Goal: Task Accomplishment & Management: Manage account settings

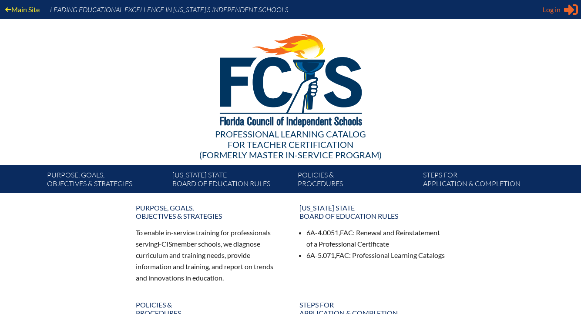
click at [556, 13] on span "Log in" at bounding box center [552, 9] width 18 height 10
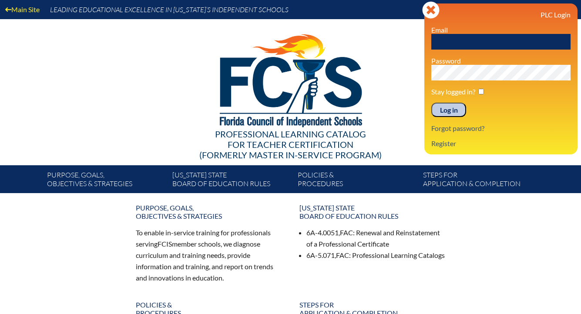
click at [492, 41] on input "text" at bounding box center [500, 42] width 139 height 16
type input "cetrainor4@gmail.com"
click at [448, 110] on input "Log in" at bounding box center [448, 110] width 35 height 15
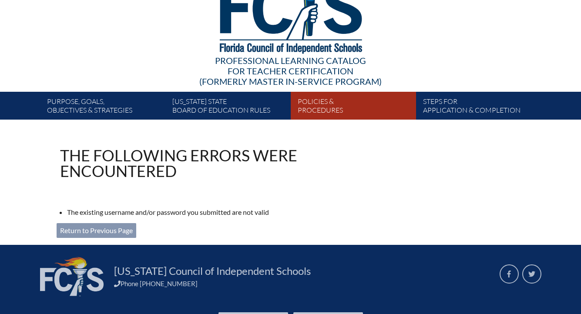
scroll to position [82, 0]
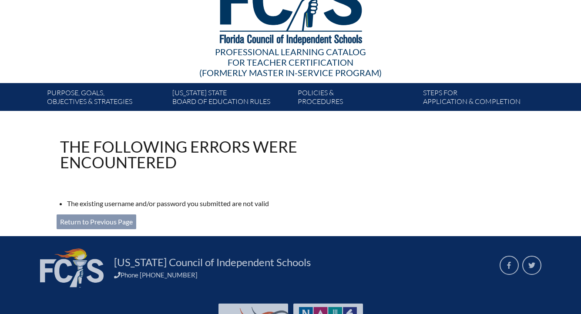
click at [91, 222] on link "Return to Previous Page" at bounding box center [97, 222] width 80 height 15
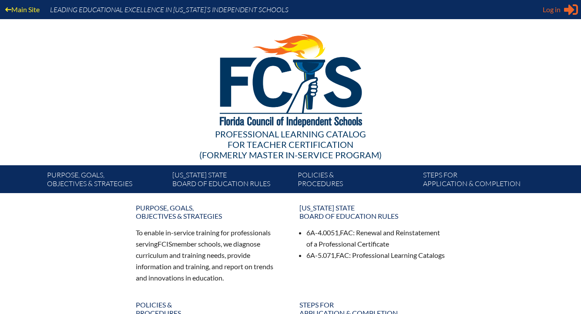
click at [556, 7] on span "Log in" at bounding box center [552, 9] width 18 height 10
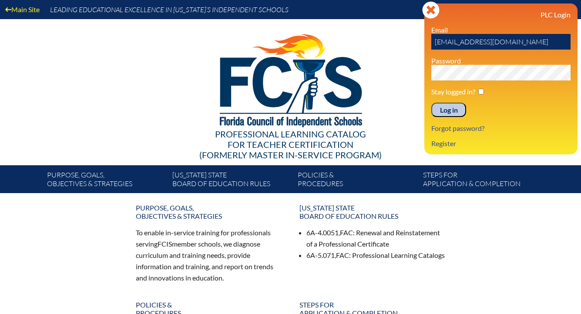
click at [441, 113] on input "Log in" at bounding box center [448, 110] width 35 height 15
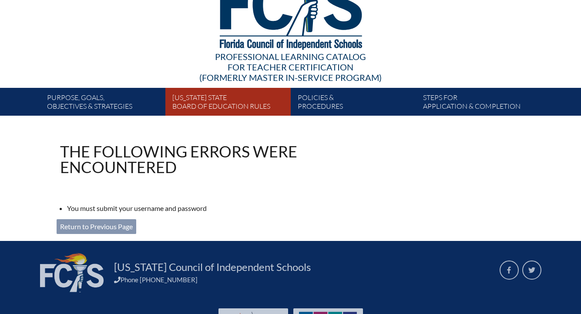
scroll to position [130, 0]
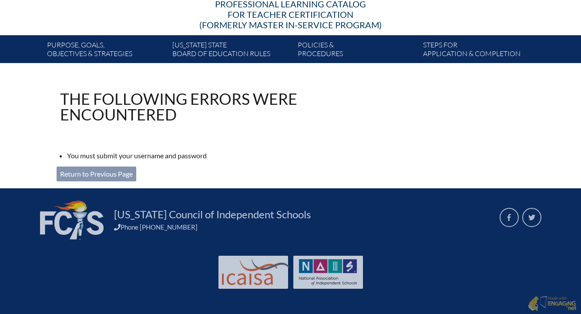
click at [108, 173] on link "Return to Previous Page" at bounding box center [97, 174] width 80 height 15
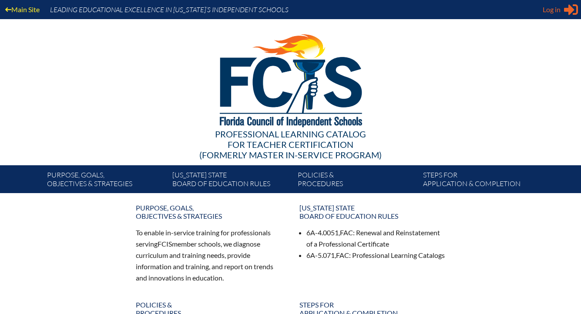
click at [558, 10] on span "Log in" at bounding box center [552, 9] width 18 height 10
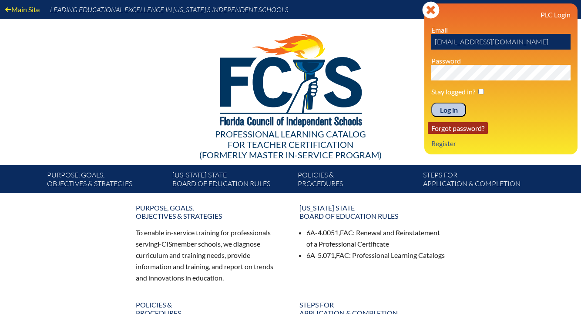
click at [440, 129] on link "Forgot password?" at bounding box center [458, 128] width 60 height 12
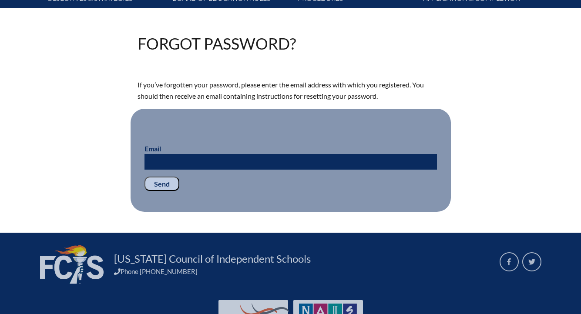
scroll to position [194, 0]
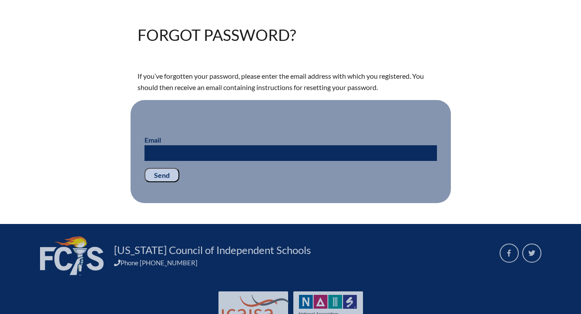
click at [257, 152] on input "Email" at bounding box center [291, 153] width 293 height 16
type input "[EMAIL_ADDRESS][DOMAIN_NAME]"
click at [158, 176] on input "Send" at bounding box center [162, 175] width 35 height 15
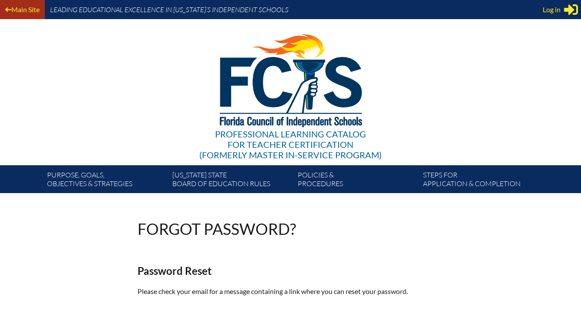
click at [10, 13] on link "Main Site" at bounding box center [22, 9] width 41 height 12
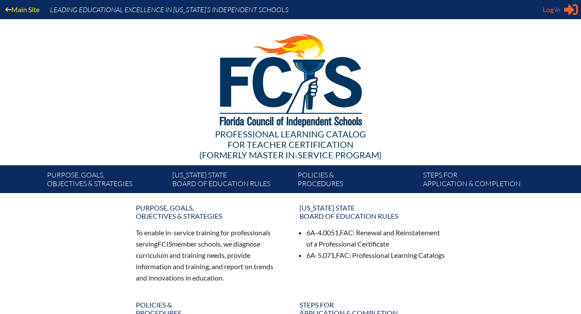
click at [570, 6] on icon at bounding box center [571, 9] width 14 height 11
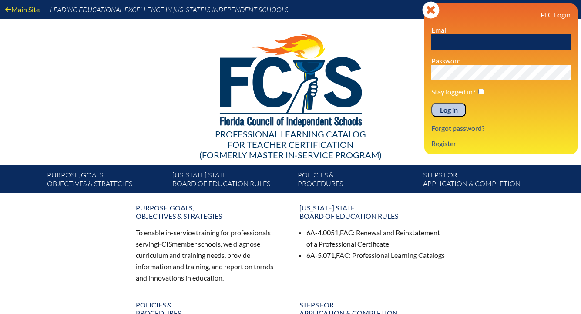
click at [556, 15] on h3 "PLC Login" at bounding box center [500, 14] width 139 height 8
click at [453, 144] on link "Register" at bounding box center [444, 144] width 32 height 12
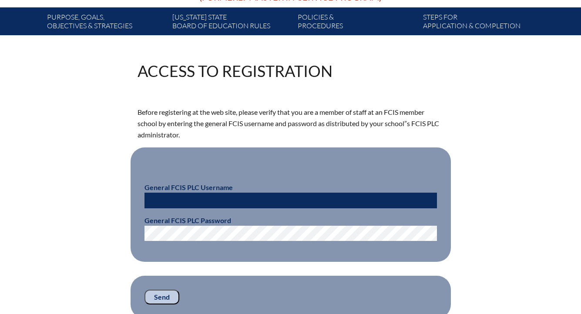
scroll to position [165, 0]
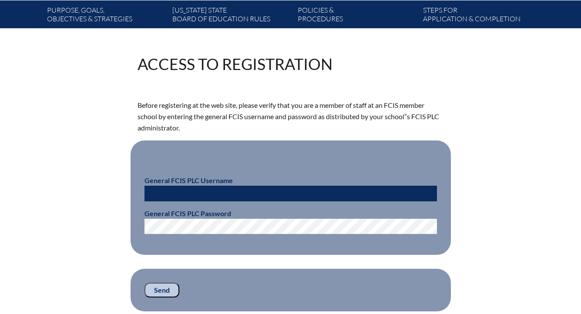
click at [219, 191] on input "text" at bounding box center [291, 194] width 293 height 16
type input "Fcismember"
click at [167, 290] on input "Send" at bounding box center [162, 290] width 35 height 15
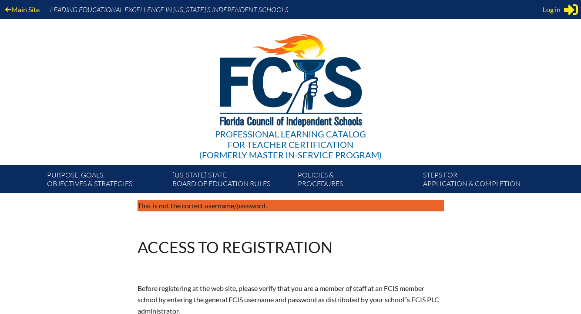
scroll to position [165, 0]
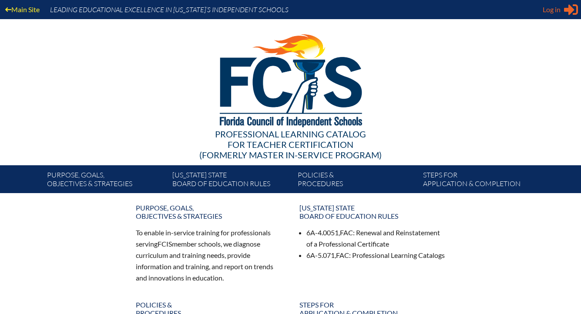
click at [572, 12] on icon at bounding box center [571, 9] width 14 height 11
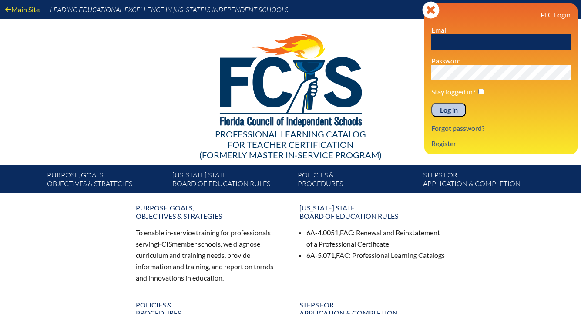
click at [506, 44] on input "text" at bounding box center [500, 42] width 139 height 16
click at [503, 42] on input "text" at bounding box center [500, 42] width 139 height 16
type input "[EMAIL_ADDRESS][DOMAIN_NAME]"
click at [431, 103] on input "Log in" at bounding box center [448, 110] width 35 height 15
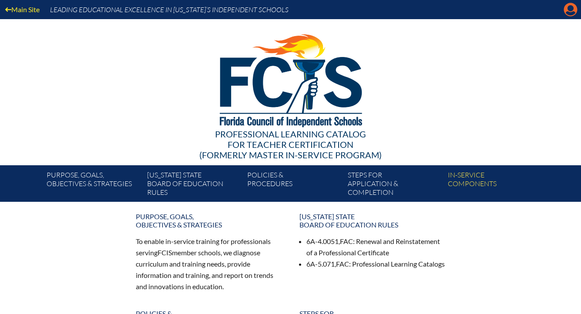
click at [574, 12] on icon "Manage account" at bounding box center [571, 10] width 14 height 14
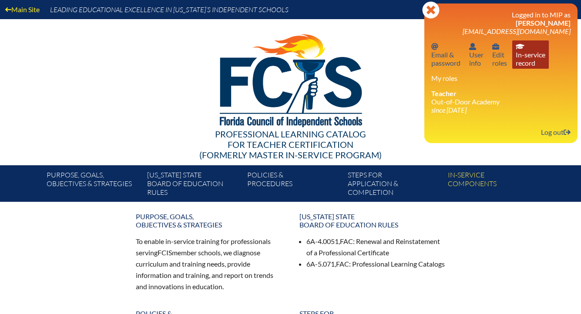
click at [533, 57] on link "In-service record In-service record" at bounding box center [530, 54] width 37 height 28
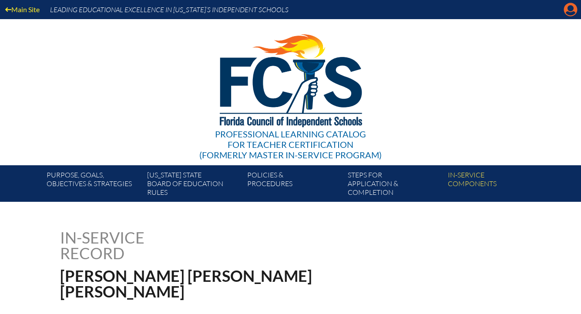
click at [570, 11] on icon "Manage account" at bounding box center [571, 10] width 14 height 14
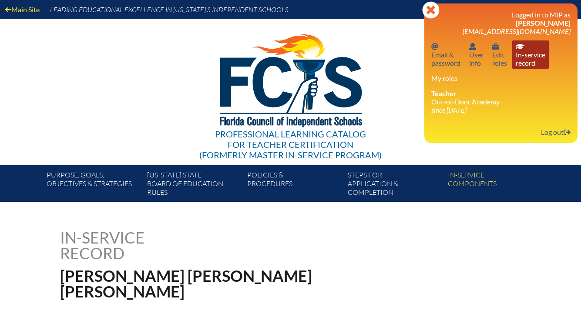
click at [533, 48] on link "In-service record In-service record" at bounding box center [530, 54] width 37 height 28
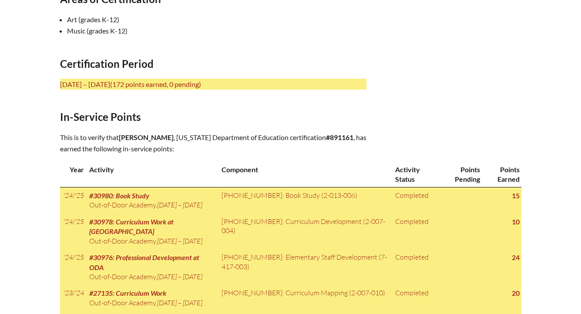
scroll to position [369, 0]
